Goal: Task Accomplishment & Management: Use online tool/utility

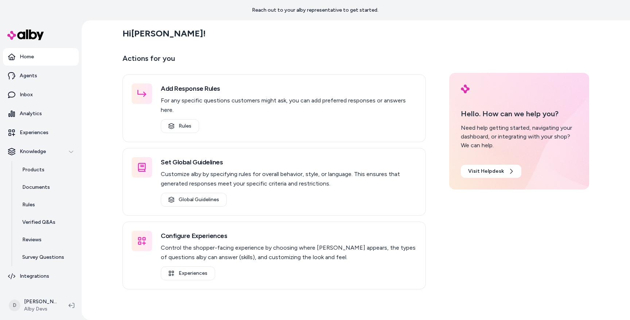
click at [99, 164] on div "Hi [PERSON_NAME] ! Actions for you Add Response Rules For any specific question…" at bounding box center [356, 169] width 548 height 299
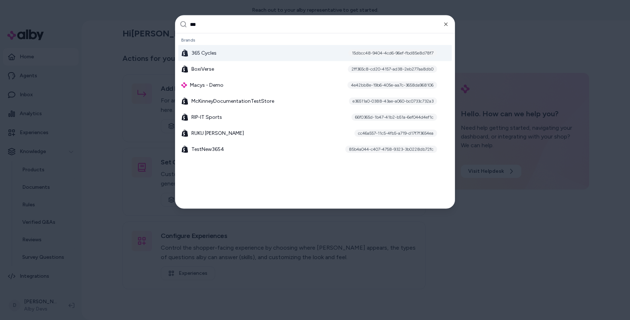
type input "***"
click at [198, 55] on span "365 Cycles" at bounding box center [203, 53] width 25 height 7
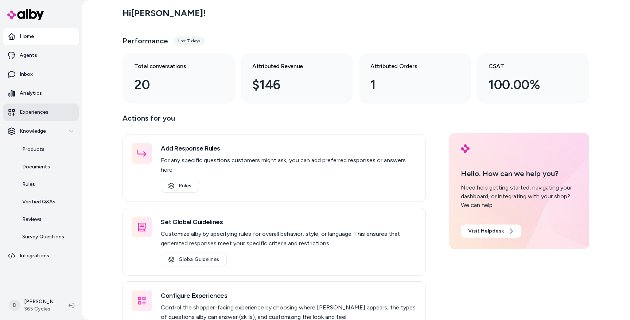
click at [35, 106] on link "Experiences" at bounding box center [41, 111] width 76 height 17
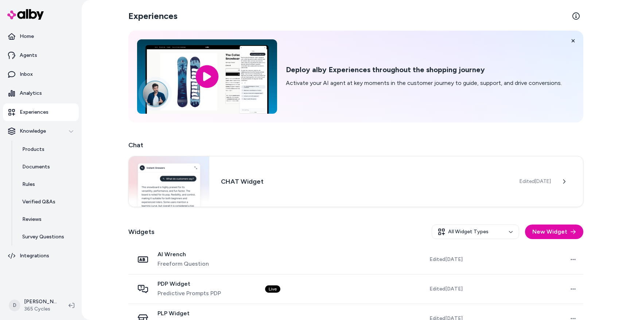
scroll to position [19, 0]
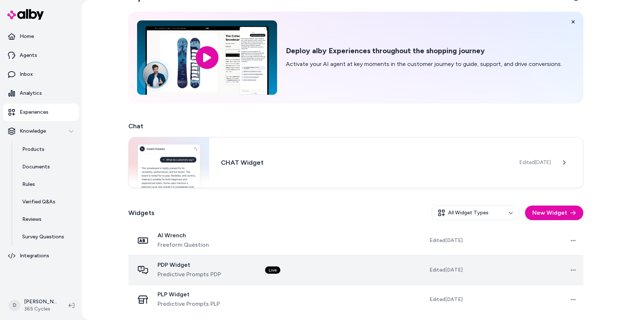
click at [175, 266] on span "PDP Widget" at bounding box center [188, 264] width 63 height 7
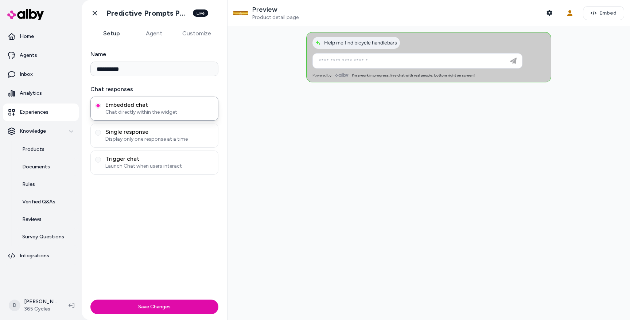
click at [157, 34] on button "Agent" at bounding box center [154, 33] width 42 height 15
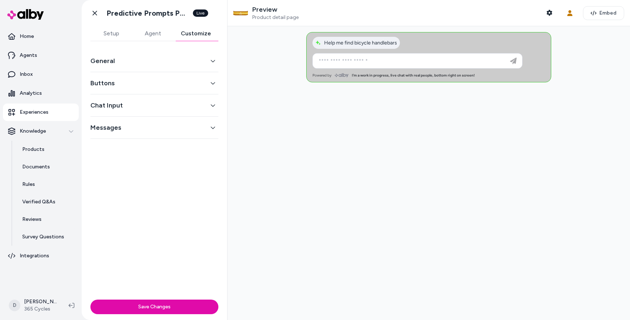
click at [192, 32] on button "Customize" at bounding box center [195, 33] width 45 height 15
click at [133, 67] on div "General" at bounding box center [154, 61] width 128 height 22
click at [111, 55] on div "General" at bounding box center [154, 61] width 128 height 22
click at [108, 60] on button "General" at bounding box center [154, 61] width 128 height 10
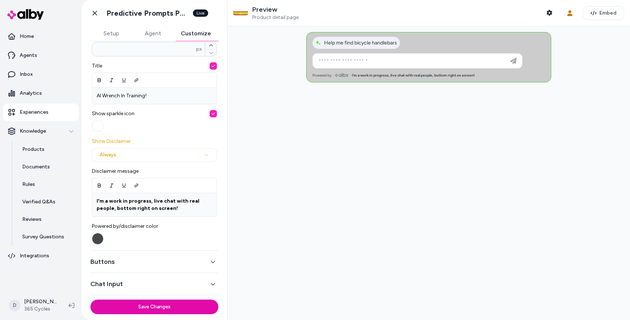
scroll to position [242, 0]
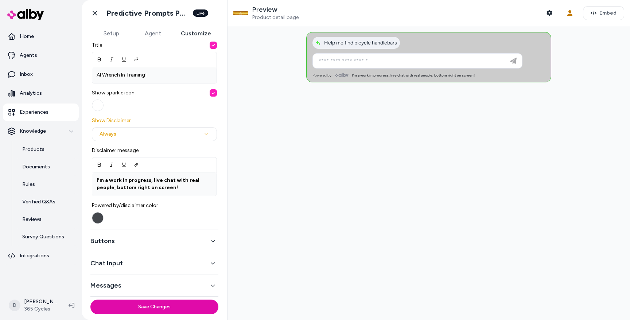
click at [138, 288] on button "Messages" at bounding box center [154, 285] width 128 height 10
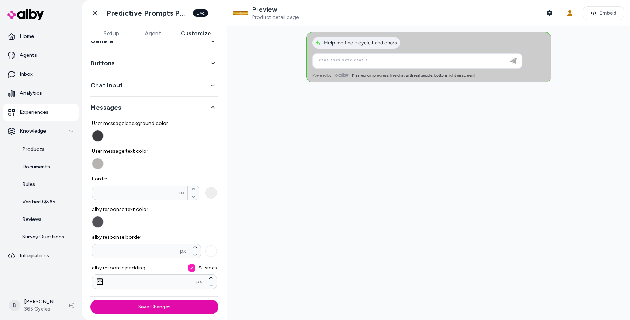
scroll to position [0, 0]
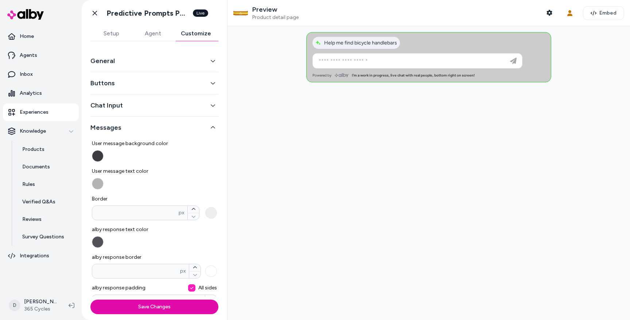
click at [112, 35] on button "Setup" at bounding box center [111, 33] width 42 height 15
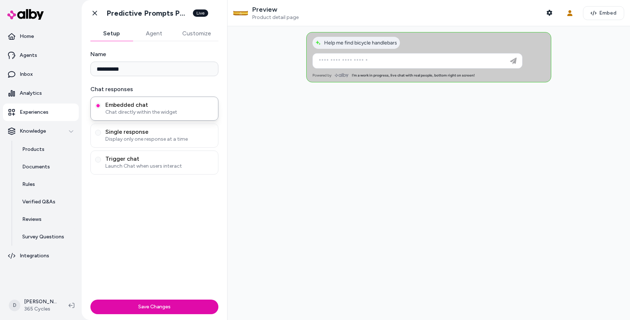
click at [129, 12] on h1 "Predictive Prompts PDP" at bounding box center [147, 13] width 82 height 9
click at [157, 16] on h1 "Predictive Prompts PDP" at bounding box center [147, 13] width 82 height 9
click at [174, 13] on h1 "Predictive Prompts PDP" at bounding box center [147, 13] width 82 height 9
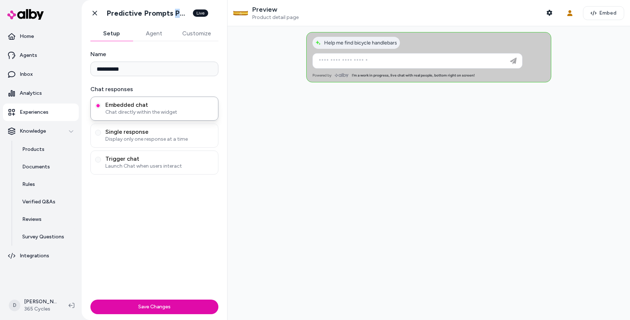
click at [174, 13] on h1 "Predictive Prompts PDP" at bounding box center [147, 13] width 82 height 9
click at [156, 12] on h1 "Predictive Prompts PDP" at bounding box center [147, 13] width 82 height 9
click at [49, 79] on link "Inbox" at bounding box center [41, 74] width 76 height 17
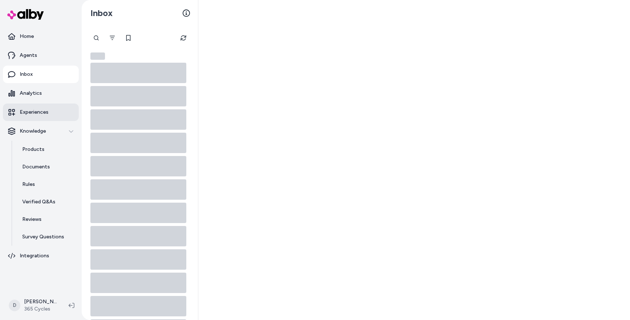
click at [43, 113] on p "Experiences" at bounding box center [34, 112] width 29 height 7
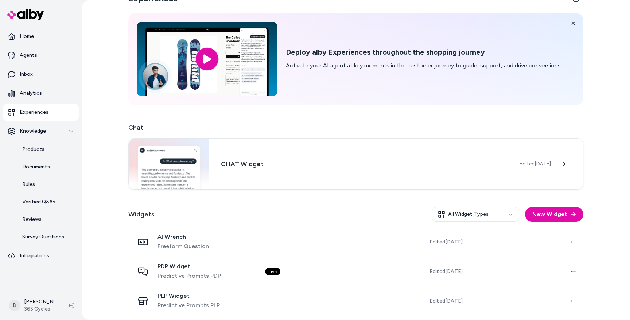
scroll to position [19, 0]
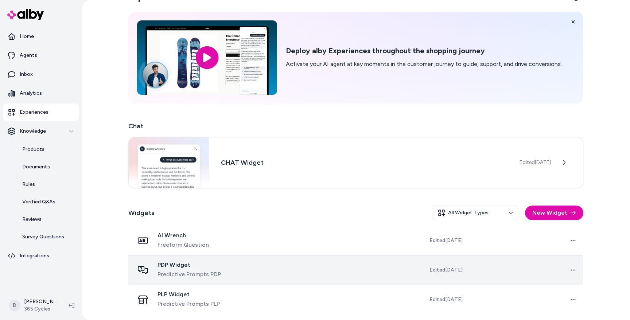
click at [182, 267] on span "PDP Widget" at bounding box center [188, 264] width 63 height 7
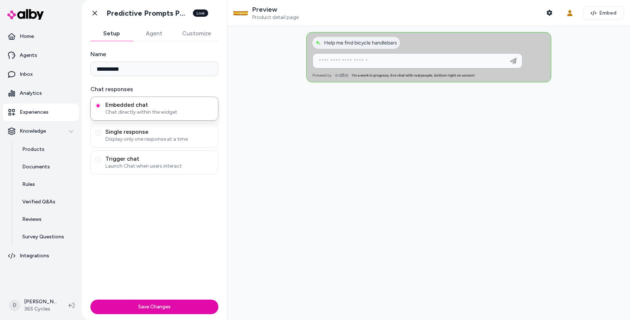
click at [343, 60] on input at bounding box center [410, 60] width 192 height 9
type input "**********"
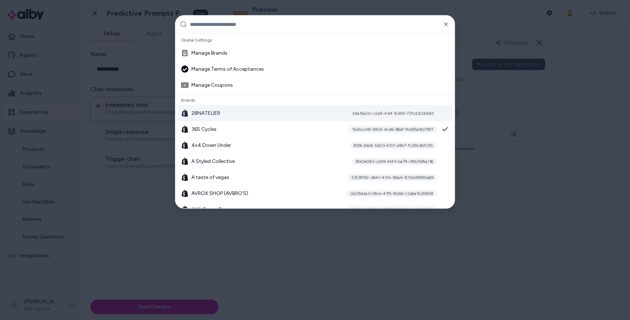
click at [144, 191] on div at bounding box center [315, 160] width 630 height 320
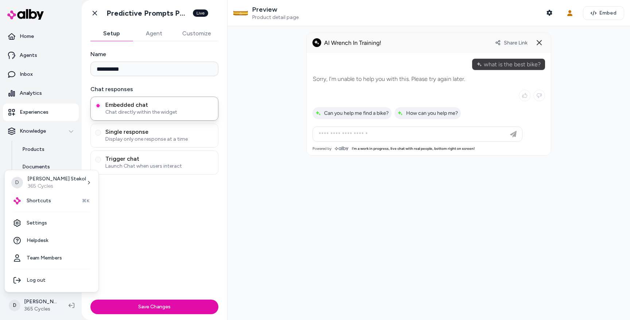
click at [46, 302] on html "**********" at bounding box center [315, 160] width 630 height 320
click at [37, 222] on link "Settings" at bounding box center [52, 222] width 88 height 17
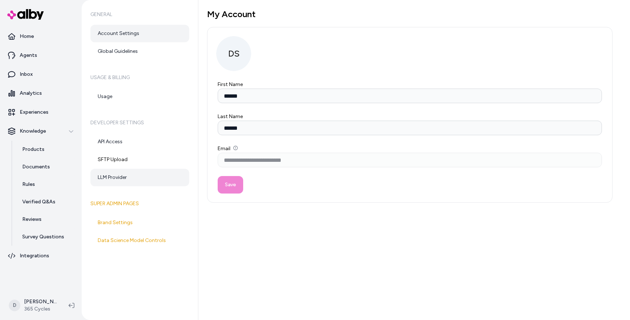
click at [107, 169] on link "LLM Provider" at bounding box center [139, 177] width 99 height 17
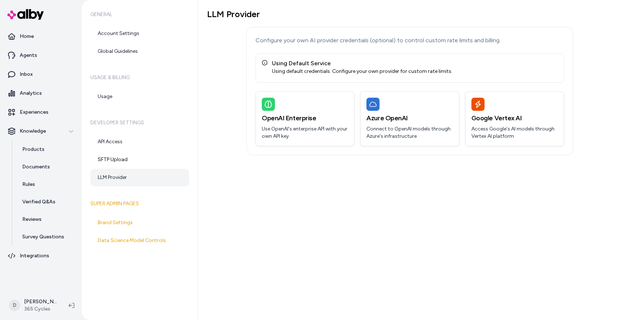
click at [310, 69] on div "Using default credentials. Configure your own provider for custom rate limits." at bounding box center [362, 71] width 180 height 7
click at [222, 85] on div "LLM Provider Configure your own AI provider credentials (optional) to control c…" at bounding box center [409, 82] width 405 height 146
click at [216, 99] on div "LLM Provider Configure your own AI provider credentials (optional) to control c…" at bounding box center [409, 82] width 405 height 146
click at [16, 73] on link "Inbox" at bounding box center [41, 74] width 76 height 17
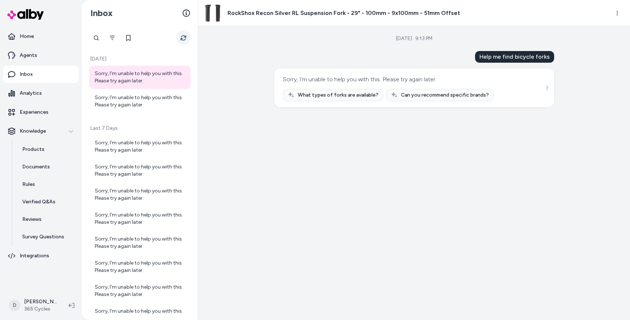
click at [181, 39] on icon "Refresh" at bounding box center [182, 37] width 5 height 5
click at [31, 111] on p "Experiences" at bounding box center [34, 112] width 29 height 7
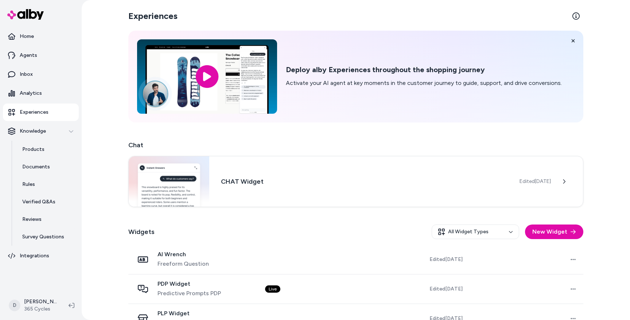
scroll to position [19, 0]
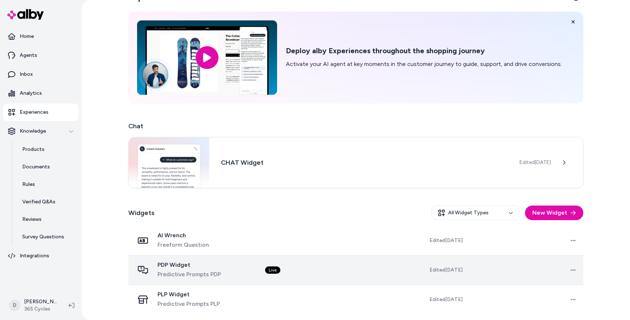
click at [180, 263] on span "PDP Widget" at bounding box center [188, 264] width 63 height 7
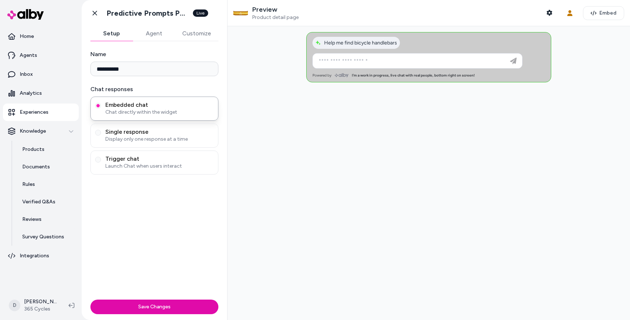
click at [333, 67] on div at bounding box center [417, 61] width 206 height 15
click at [329, 58] on input at bounding box center [410, 60] width 192 height 9
type input "**********"
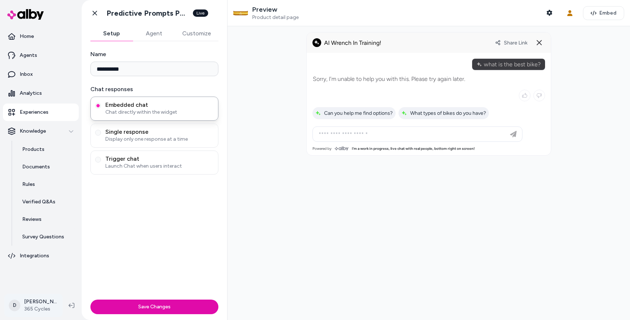
click at [35, 305] on html "**********" at bounding box center [315, 160] width 630 height 320
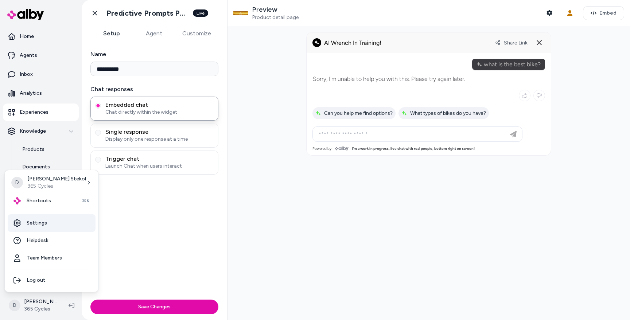
click at [37, 228] on link "Settings" at bounding box center [52, 222] width 88 height 17
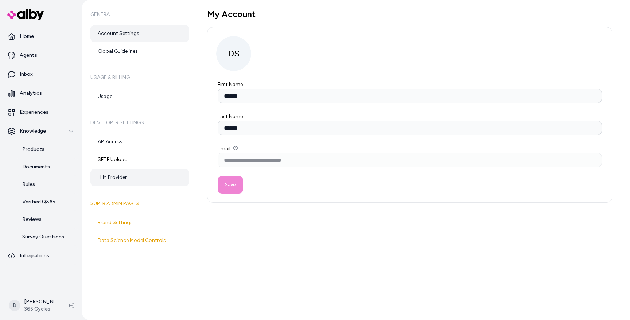
click at [115, 171] on link "LLM Provider" at bounding box center [139, 177] width 99 height 17
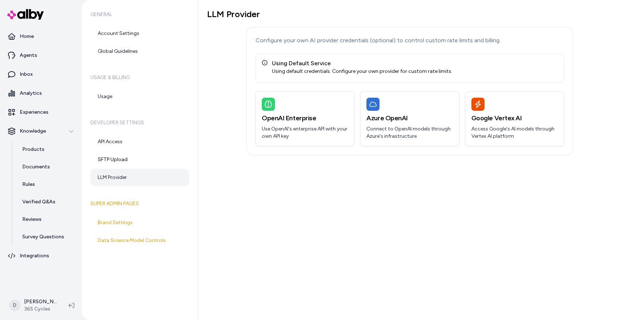
click at [279, 63] on div "Using Default Service" at bounding box center [362, 63] width 180 height 9
click at [230, 55] on div "LLM Provider Configure your own AI provider credentials (optional) to control c…" at bounding box center [409, 82] width 405 height 146
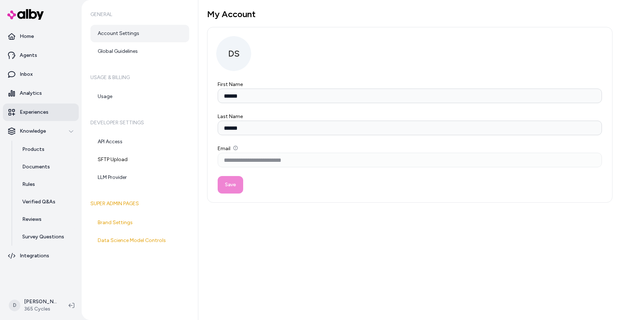
click at [34, 115] on p "Experiences" at bounding box center [34, 112] width 29 height 7
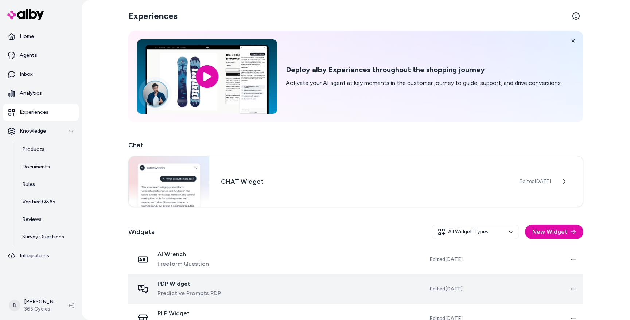
click at [183, 284] on span "PDP Widget" at bounding box center [188, 283] width 63 height 7
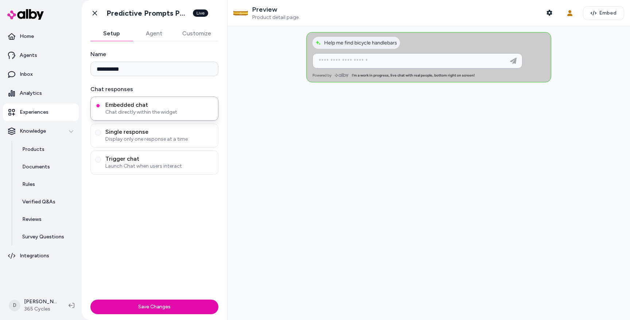
click at [349, 59] on input at bounding box center [410, 60] width 192 height 9
type input "*"
type input "**********"
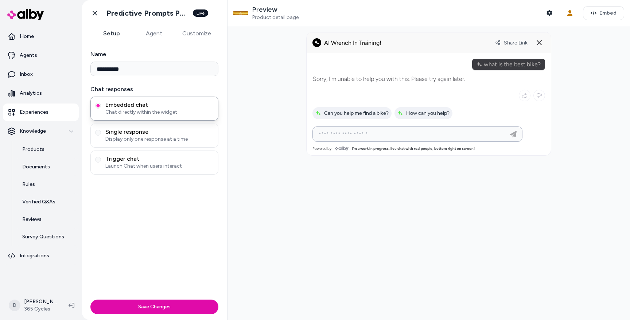
click at [346, 136] on input at bounding box center [410, 134] width 192 height 9
type input "**********"
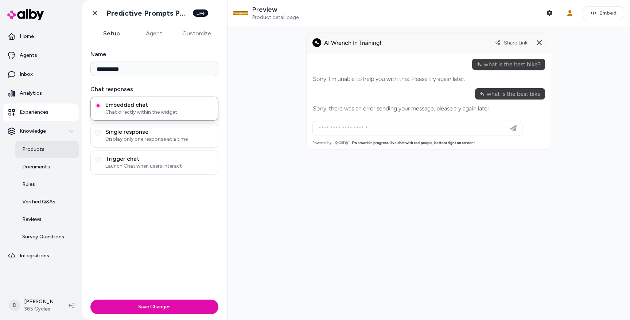
click at [34, 157] on link "Products" at bounding box center [47, 149] width 64 height 17
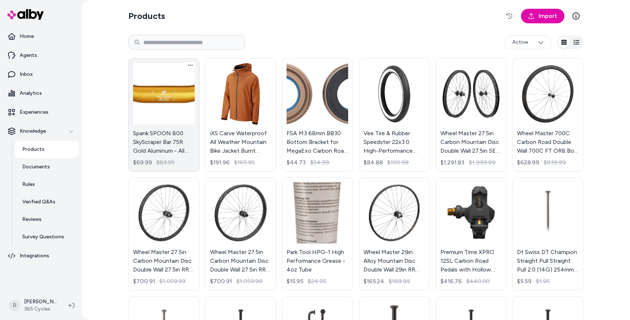
click at [157, 101] on link "Spank SPOON 800 SkyScraper Bar 75R Gold Aluminum - All Mountain Trail E-Bike $6…" at bounding box center [163, 114] width 71 height 113
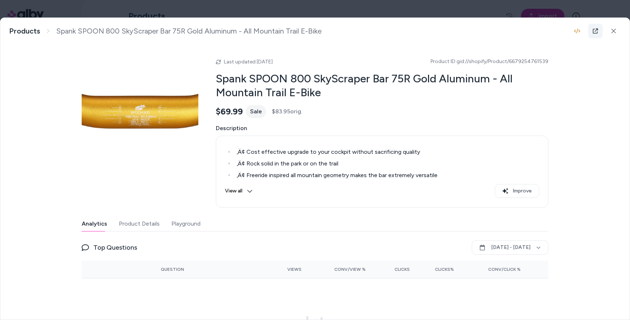
click at [596, 32] on icon at bounding box center [595, 31] width 6 height 6
